Goal: Task Accomplishment & Management: Manage account settings

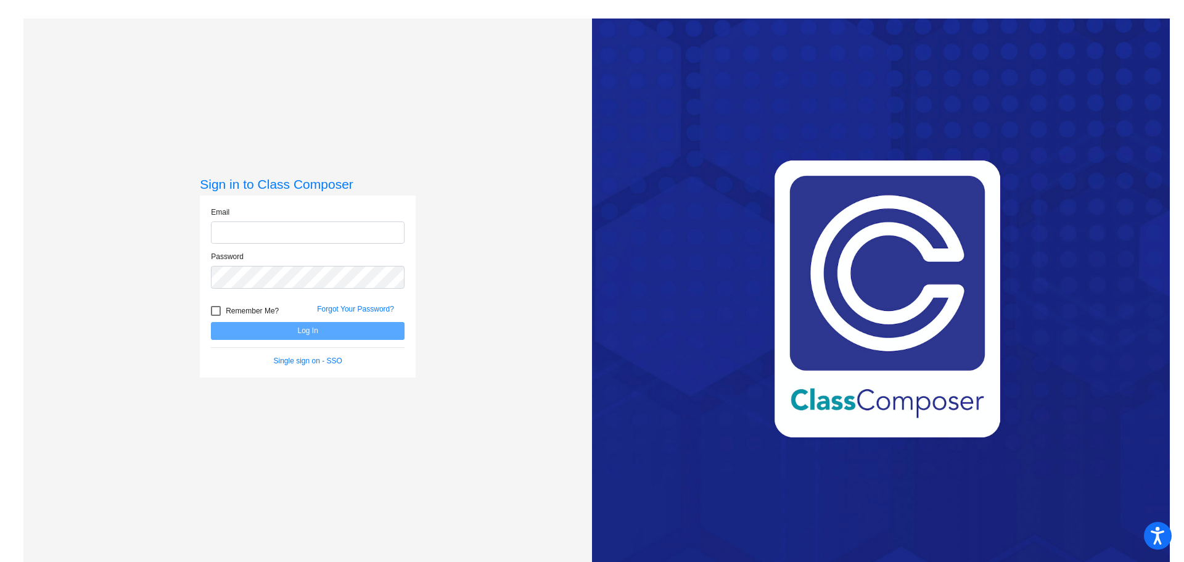
type input "[EMAIL_ADDRESS][DOMAIN_NAME]"
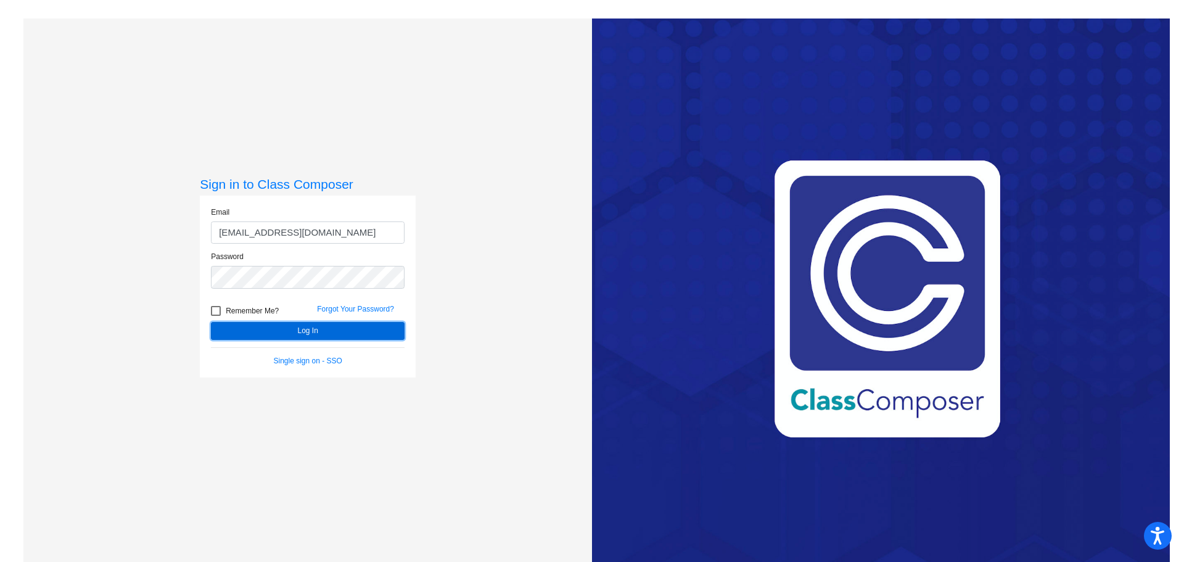
click at [310, 331] on button "Log In" at bounding box center [308, 331] width 194 height 18
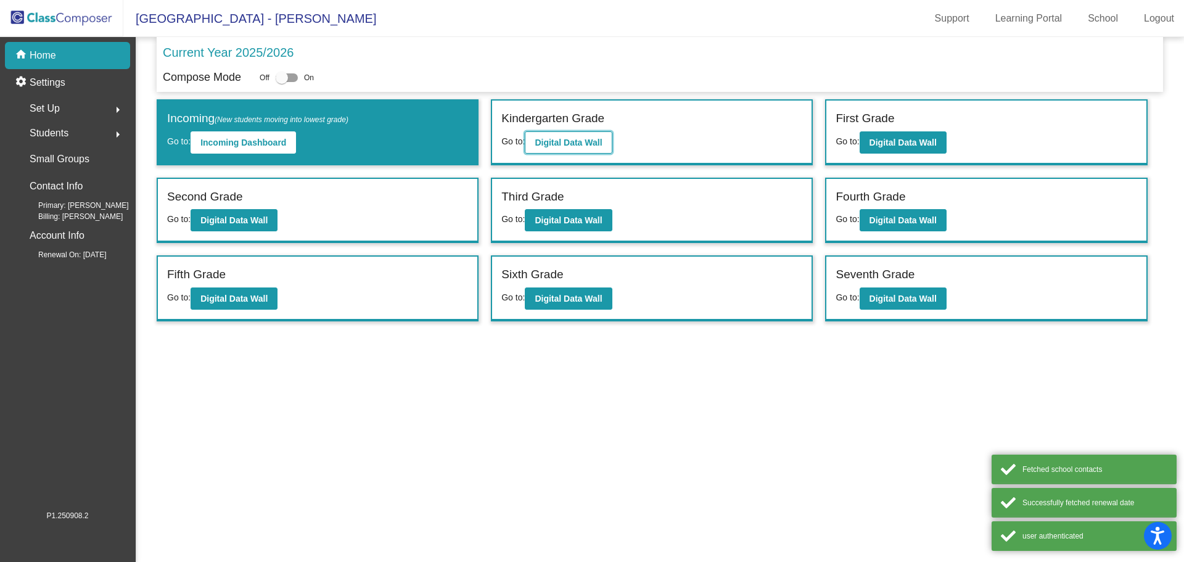
click at [601, 136] on button "Digital Data Wall" at bounding box center [568, 142] width 87 height 22
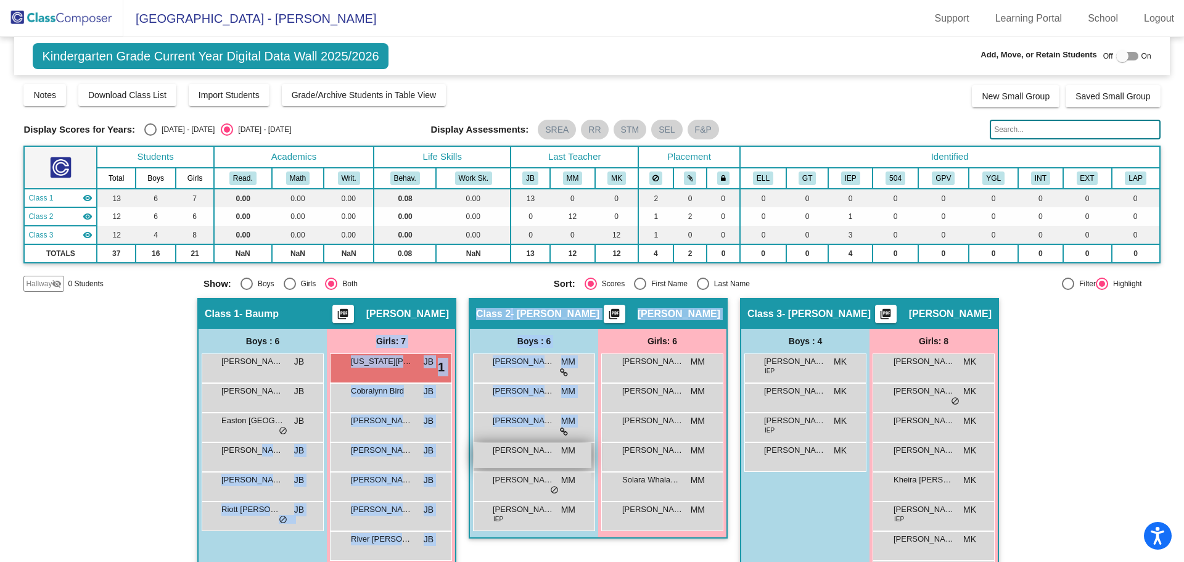
drag, startPoint x: 252, startPoint y: 447, endPoint x: 477, endPoint y: 460, distance: 225.5
click at [493, 462] on div "Hallway - Hallway Class picture_as_pdf Add Student First Name Last Name Student…" at bounding box center [591, 454] width 1137 height 312
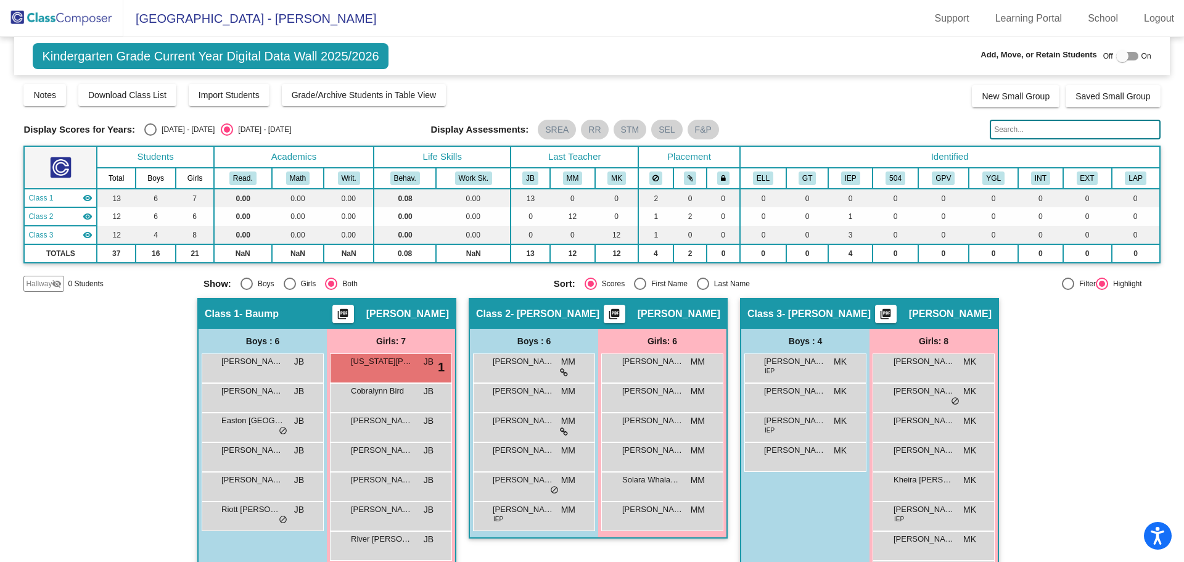
click at [44, 411] on div "Hallway - Hallway Class picture_as_pdf Add Student First Name Last Name Student…" at bounding box center [591, 454] width 1137 height 312
click at [1116, 56] on div at bounding box center [1122, 56] width 12 height 12
checkbox input "true"
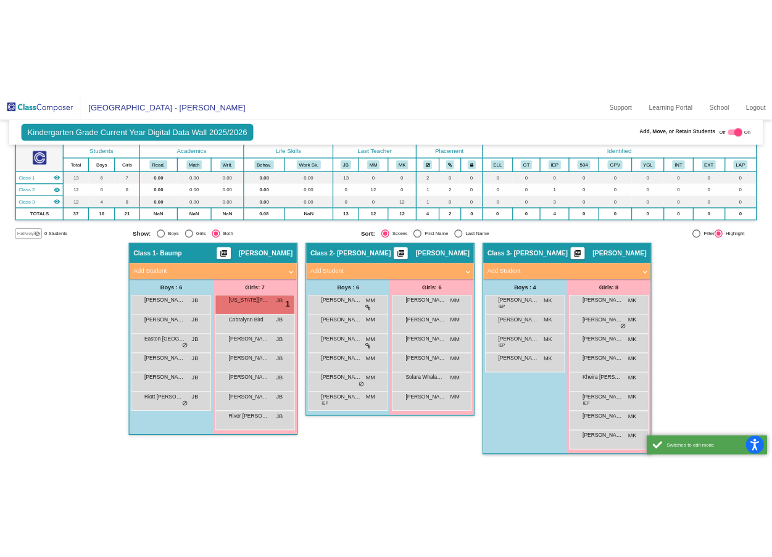
scroll to position [73, 0]
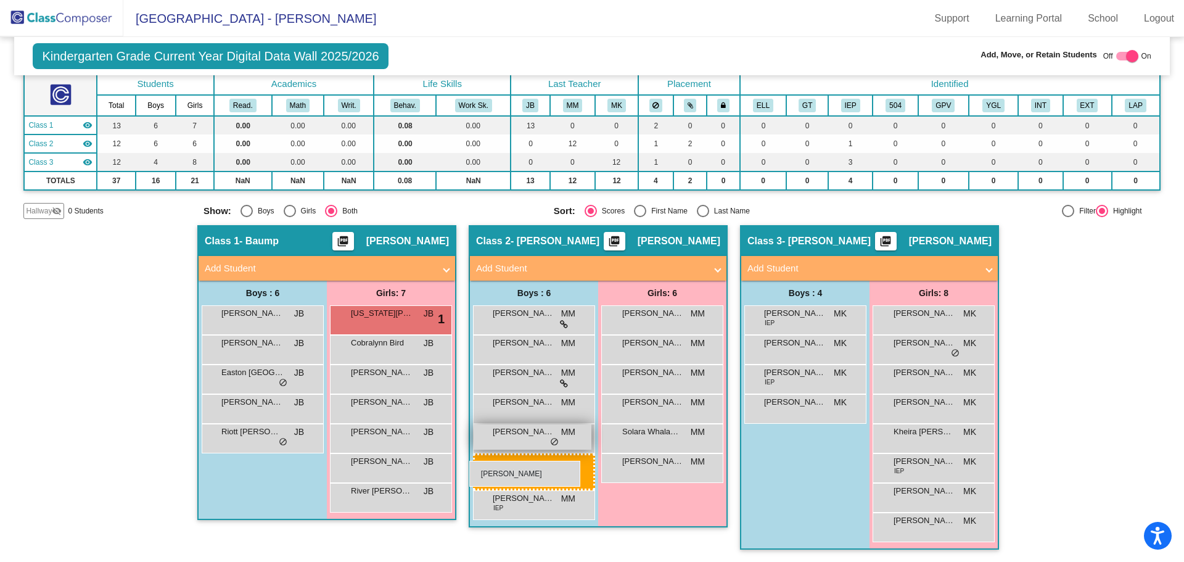
drag, startPoint x: 244, startPoint y: 406, endPoint x: 474, endPoint y: 459, distance: 236.6
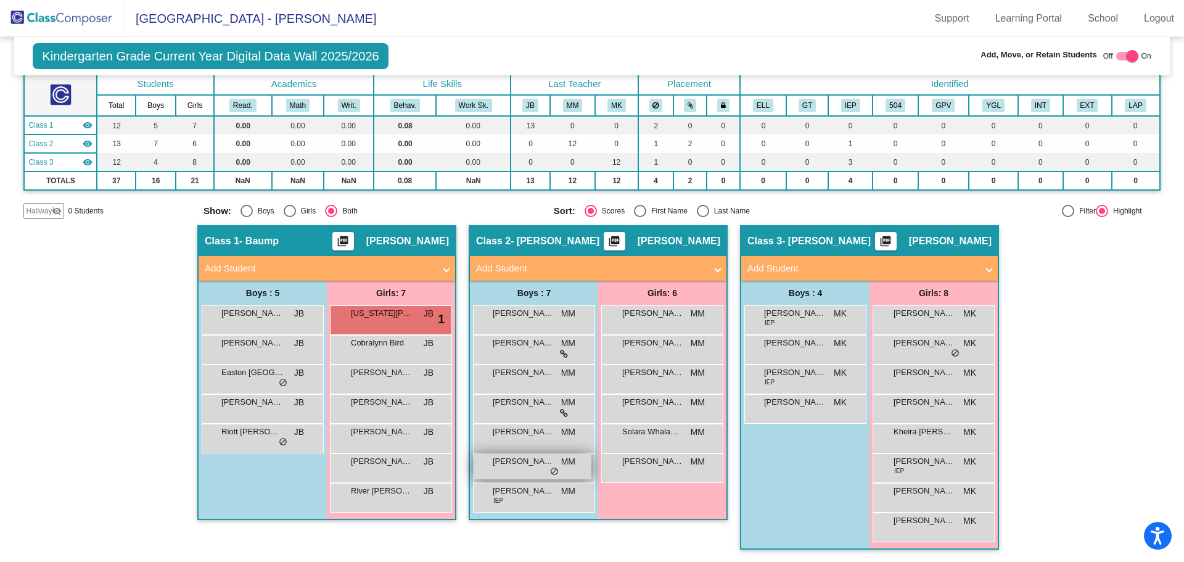
click at [474, 459] on div "[PERSON_NAME] MM lock do_not_disturb_alt" at bounding box center [533, 466] width 118 height 25
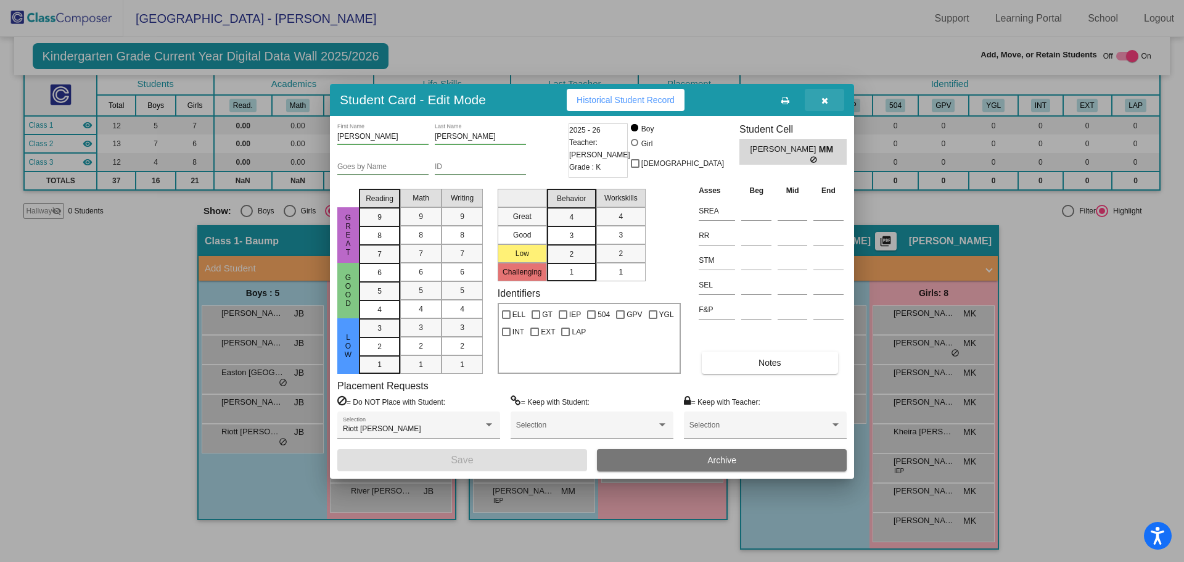
click at [817, 101] on button "button" at bounding box center [824, 100] width 39 height 22
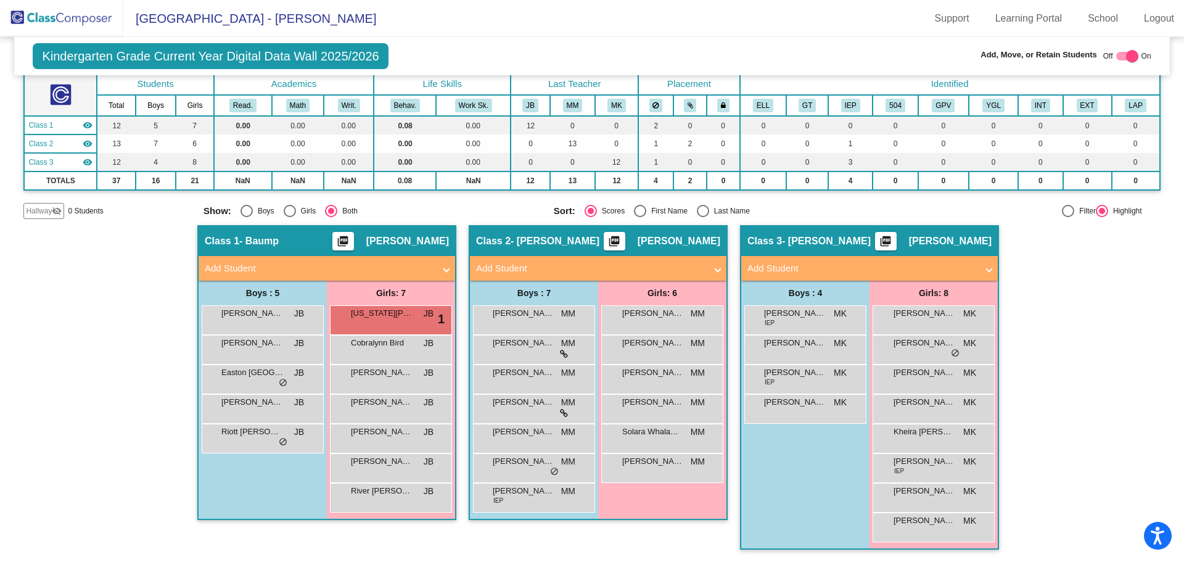
click at [99, 433] on div "Hallway - Hallway Class picture_as_pdf Add Student First Name Last Name Student…" at bounding box center [591, 393] width 1137 height 337
click at [595, 12] on mat-toolbar "[GEOGRAPHIC_DATA] - [PERSON_NAME] Support Learning Portal School Logout" at bounding box center [592, 18] width 1184 height 37
click at [863, 33] on mat-toolbar "[GEOGRAPHIC_DATA] - [PERSON_NAME] Support Learning Portal School Logout" at bounding box center [592, 18] width 1184 height 37
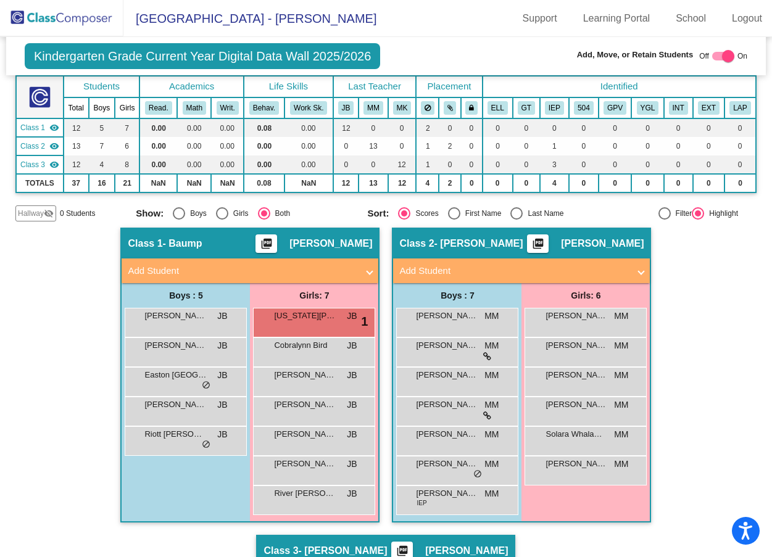
click at [47, 20] on img at bounding box center [61, 18] width 123 height 36
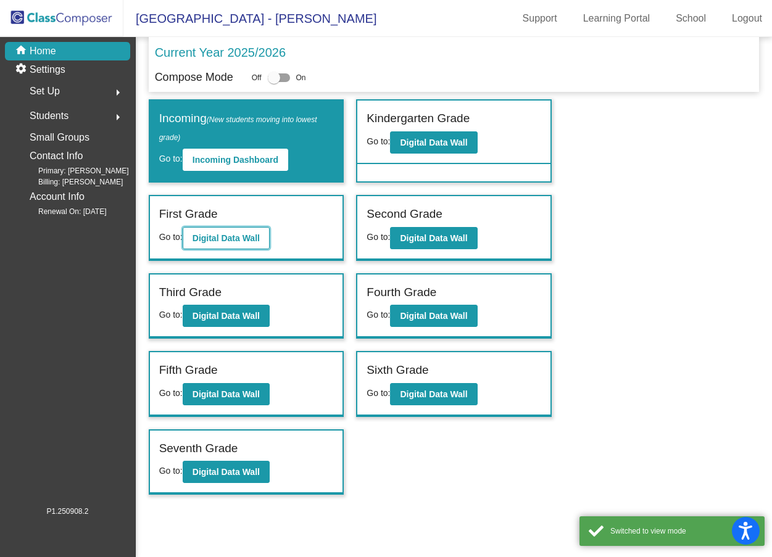
click at [228, 233] on b "Digital Data Wall" at bounding box center [225, 238] width 67 height 10
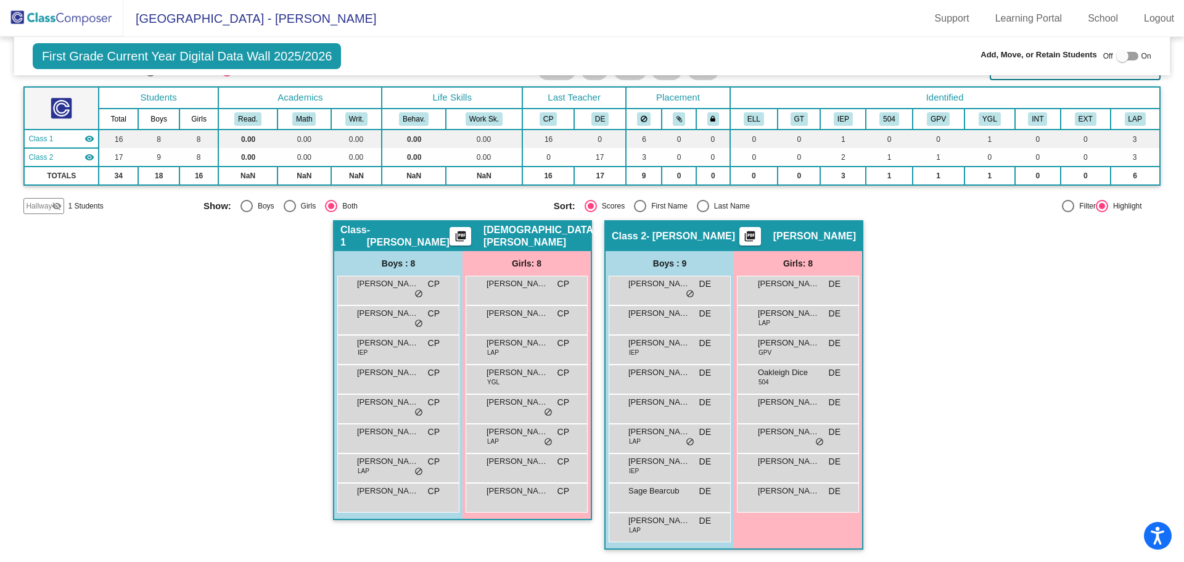
scroll to position [59, 0]
click at [81, 15] on img at bounding box center [61, 18] width 123 height 36
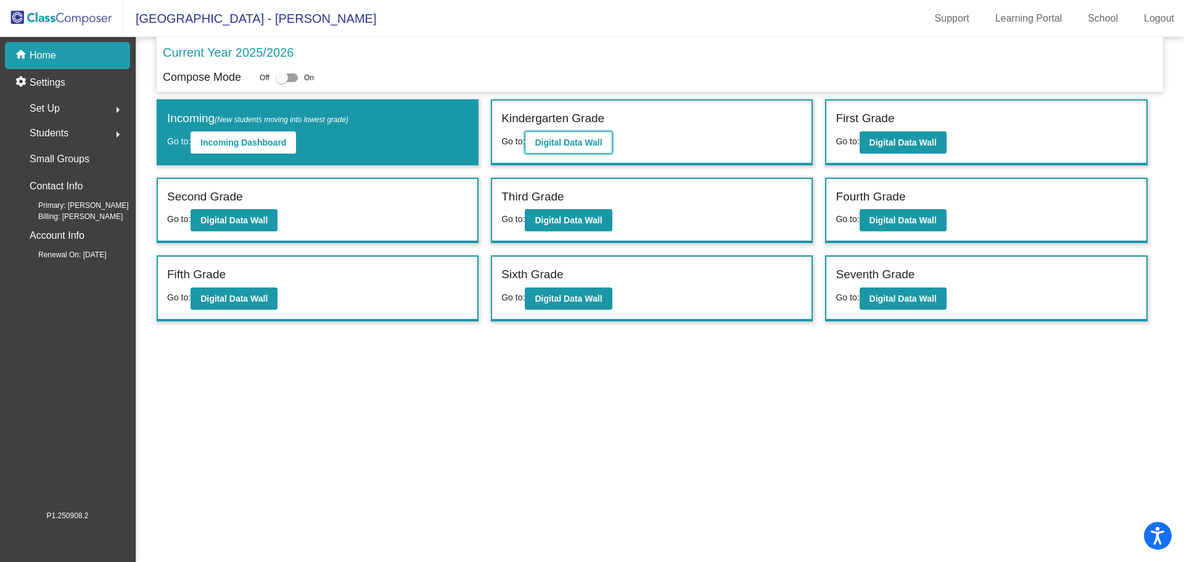
click at [576, 139] on b "Digital Data Wall" at bounding box center [568, 143] width 67 height 10
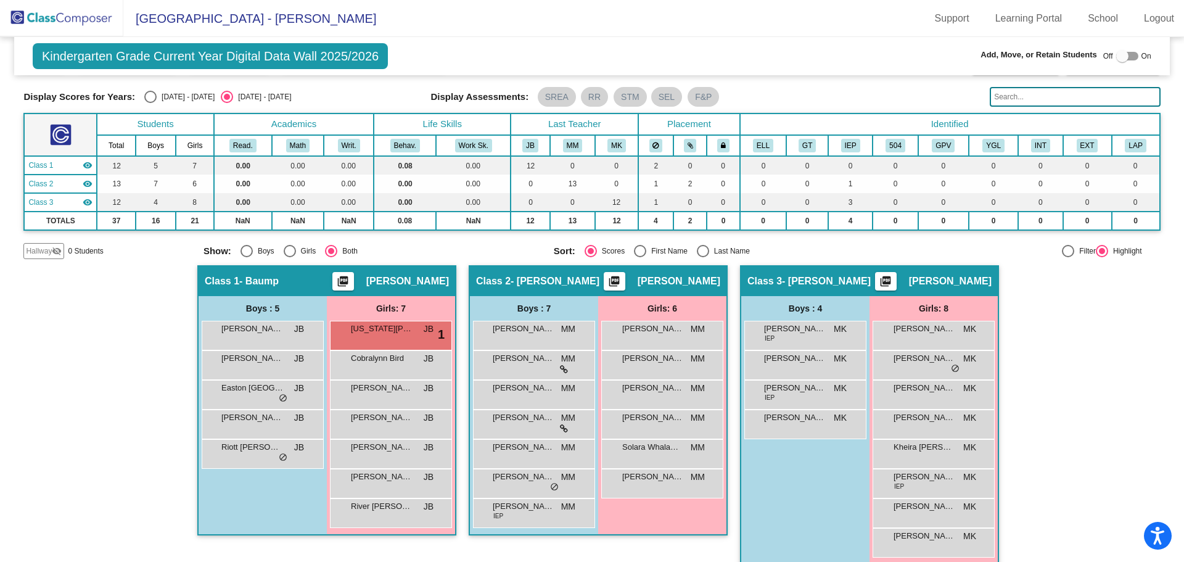
scroll to position [48, 0]
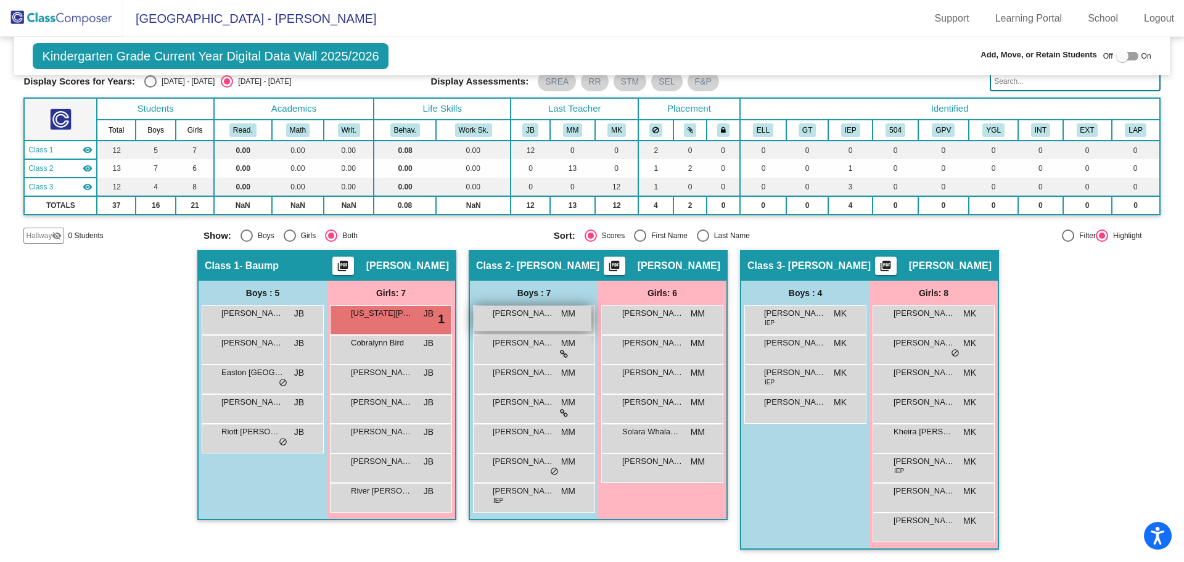
click at [519, 313] on span "[PERSON_NAME]" at bounding box center [524, 313] width 62 height 12
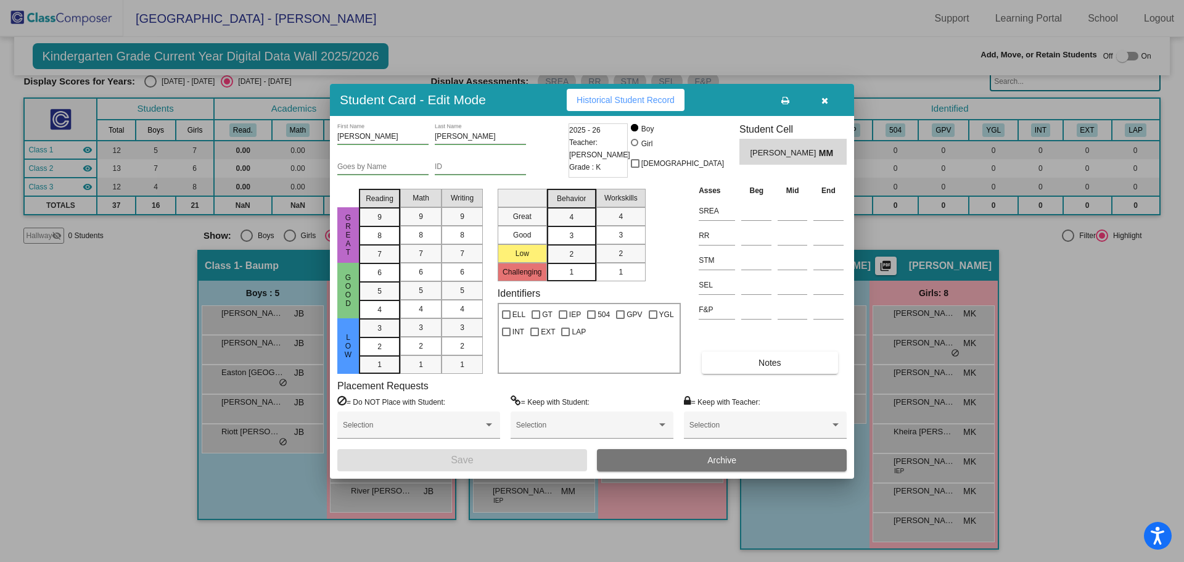
click at [822, 98] on icon "button" at bounding box center [825, 100] width 7 height 9
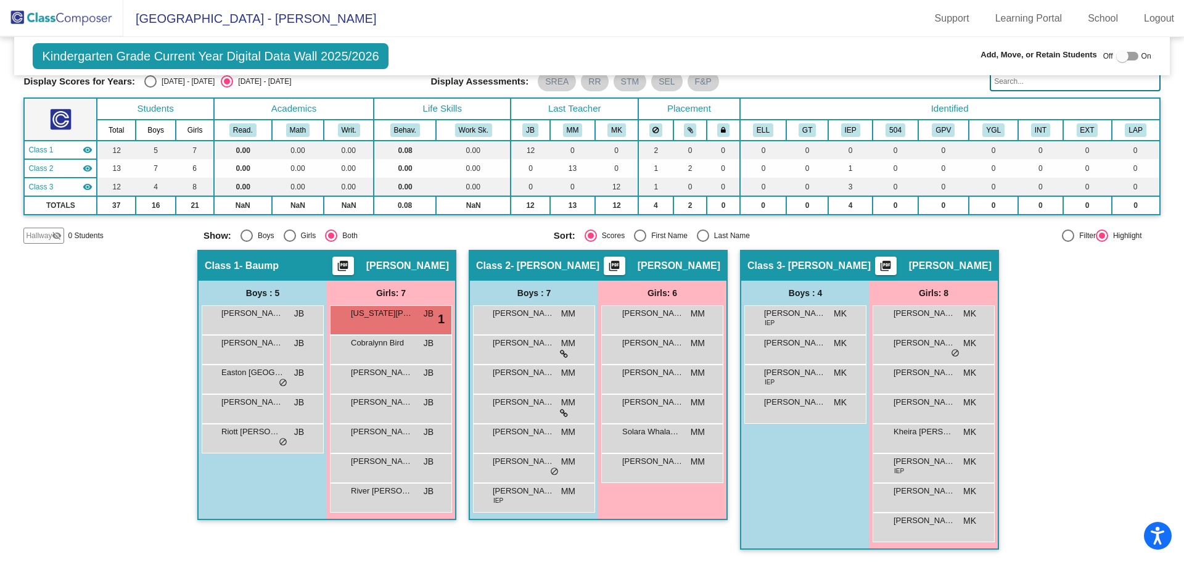
drag, startPoint x: 714, startPoint y: 22, endPoint x: 660, endPoint y: 1, distance: 57.6
click at [714, 22] on mat-toolbar "[GEOGRAPHIC_DATA] - [PERSON_NAME] Support Learning Portal School Logout" at bounding box center [592, 18] width 1184 height 37
click at [1052, 331] on div "Hallway - Hallway Class picture_as_pdf Add Student First Name Last Name Student…" at bounding box center [591, 406] width 1137 height 312
click at [1042, 316] on div "Hallway - Hallway Class picture_as_pdf Add Student First Name Last Name Student…" at bounding box center [591, 406] width 1137 height 312
click at [515, 315] on span "[PERSON_NAME]" at bounding box center [524, 313] width 62 height 12
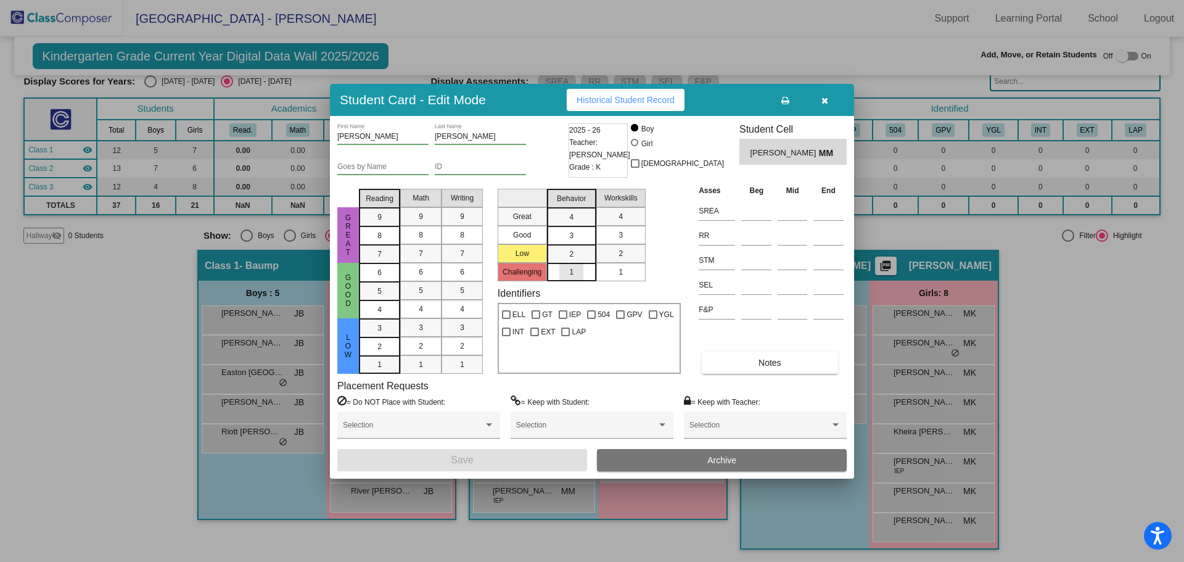
click at [579, 270] on div "1" at bounding box center [571, 272] width 24 height 19
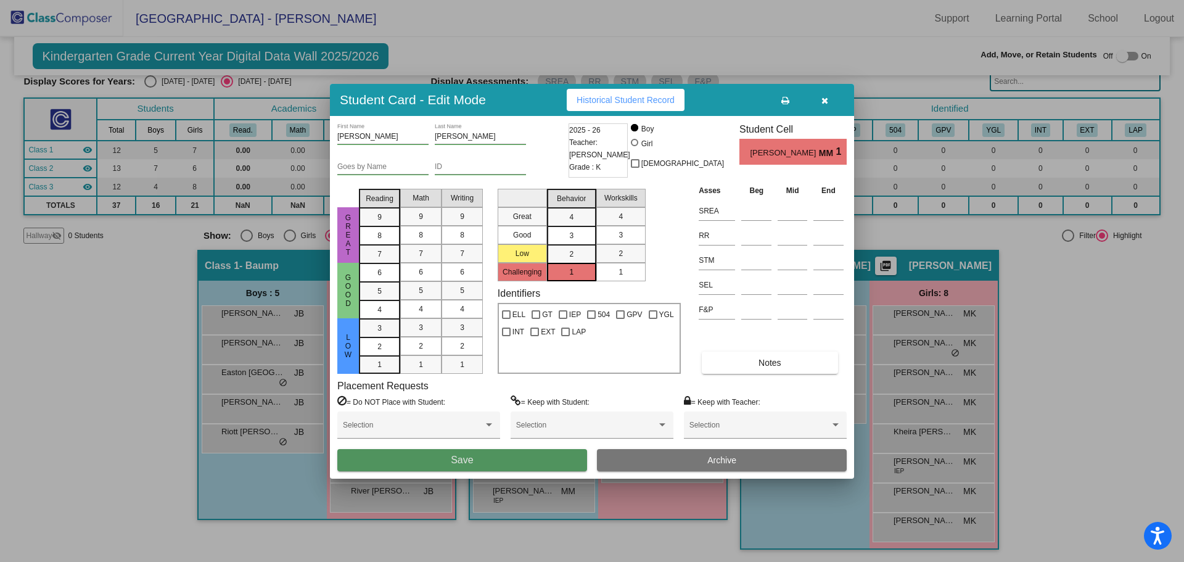
click at [529, 456] on button "Save" at bounding box center [462, 460] width 250 height 22
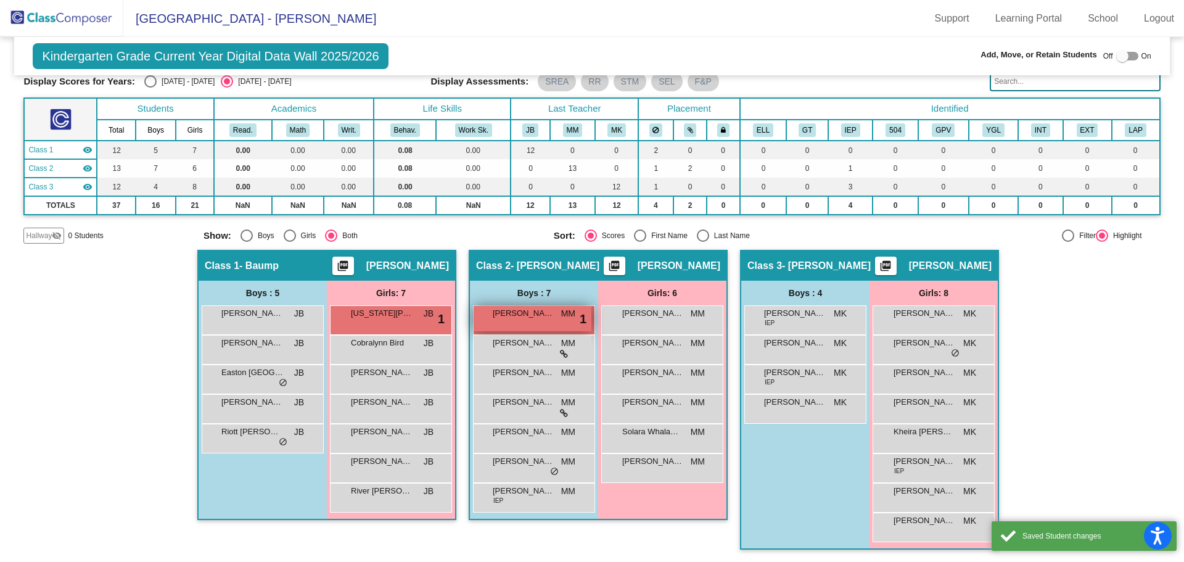
click at [513, 320] on div "[PERSON_NAME] MM lock do_not_disturb_alt 1" at bounding box center [533, 318] width 118 height 25
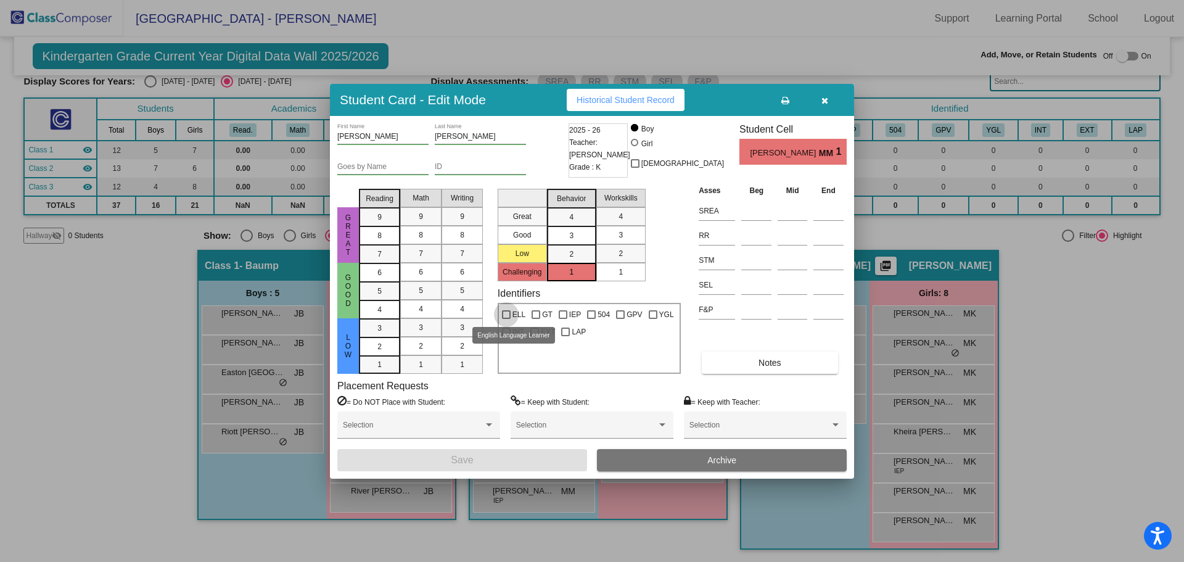
click at [506, 313] on div at bounding box center [506, 314] width 9 height 9
click at [506, 319] on input "ELL" at bounding box center [506, 319] width 1 height 1
checkbox input "true"
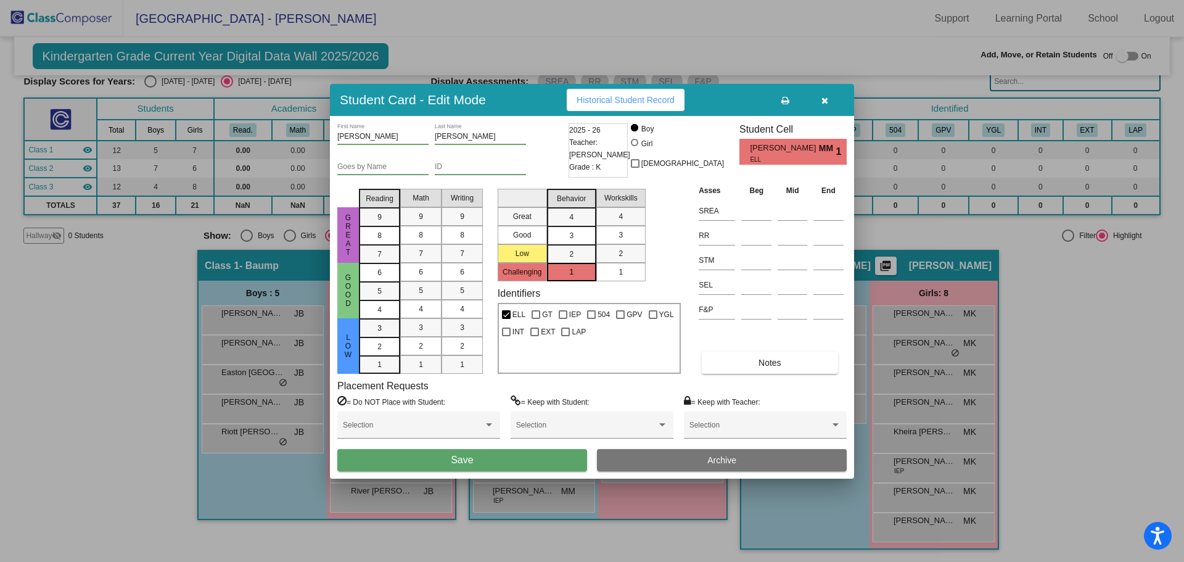
click at [514, 460] on button "Save" at bounding box center [462, 460] width 250 height 22
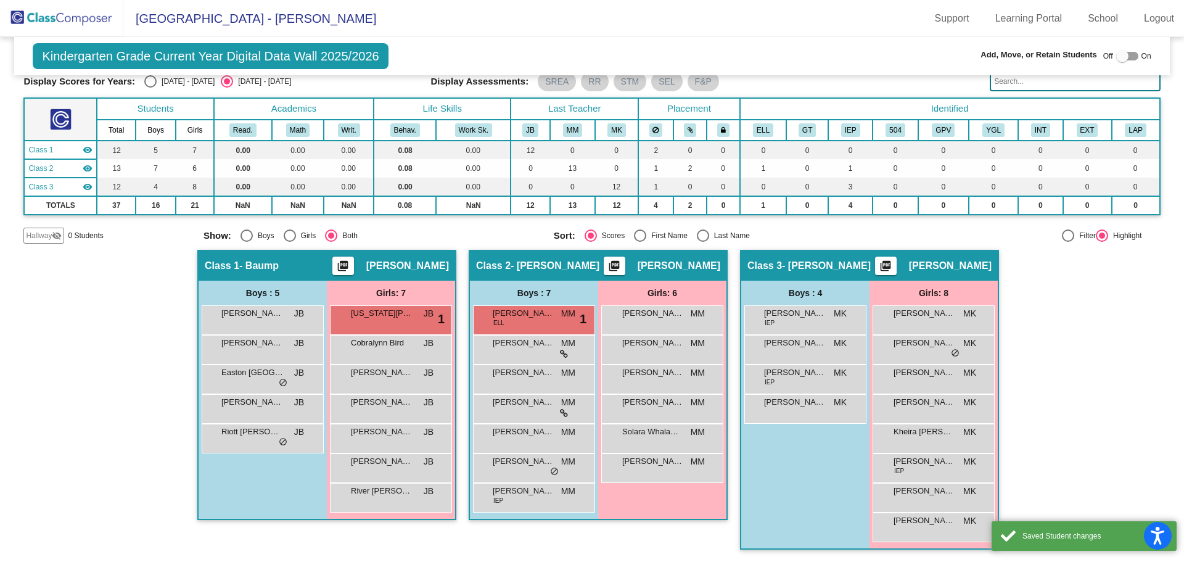
click at [760, 34] on mat-toolbar "[GEOGRAPHIC_DATA] - [PERSON_NAME] Support Learning Portal School Logout" at bounding box center [592, 18] width 1184 height 37
